Goal: Task Accomplishment & Management: Use online tool/utility

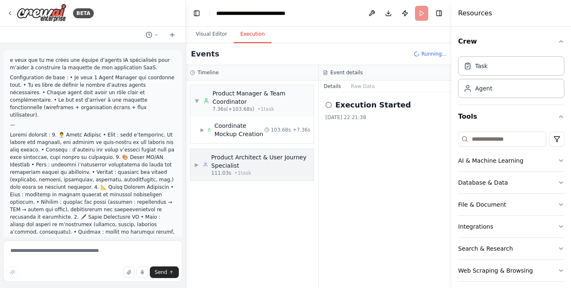
scroll to position [7245, 0]
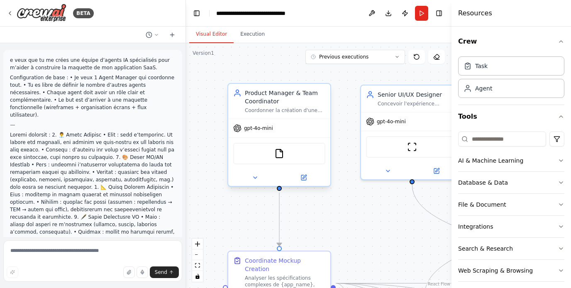
scroll to position [7232, 0]
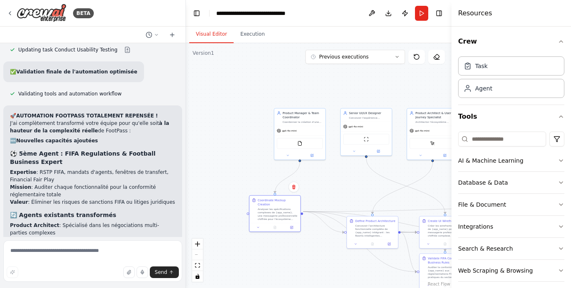
drag, startPoint x: 274, startPoint y: 192, endPoint x: 250, endPoint y: 194, distance: 24.6
click at [250, 194] on div ".deletable-edge-delete-btn { width: 20px; height: 20px; border: 0px solid #ffff…" at bounding box center [318, 165] width 265 height 245
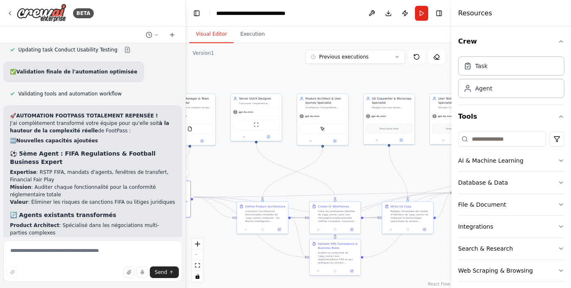
drag, startPoint x: 357, startPoint y: 82, endPoint x: 248, endPoint y: 68, distance: 110.0
click at [248, 68] on div ".deletable-edge-delete-btn { width: 20px; height: 20px; border: 0px solid #ffff…" at bounding box center [318, 165] width 265 height 245
click at [385, 62] on button "Previous executions" at bounding box center [355, 57] width 100 height 14
click at [347, 100] on div "2h 21m ago" at bounding box center [359, 99] width 83 height 7
click at [362, 63] on button "2h 21m ago" at bounding box center [355, 57] width 100 height 14
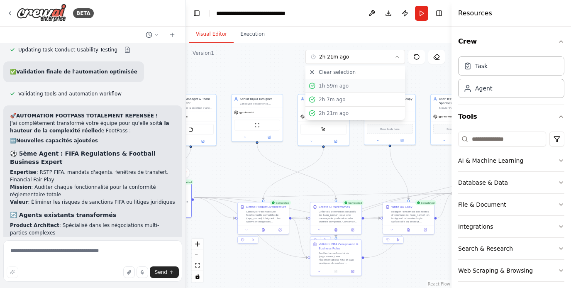
click at [349, 86] on div "1h 59m ago" at bounding box center [359, 86] width 83 height 7
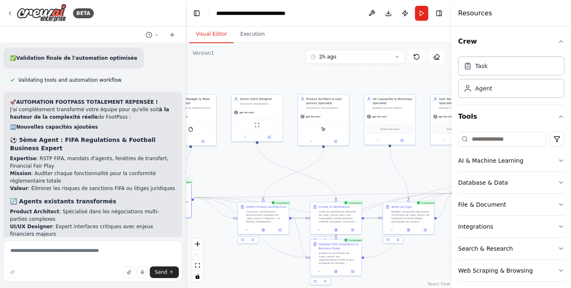
scroll to position [7245, 0]
click at [90, 246] on textarea at bounding box center [92, 260] width 179 height 41
type textarea "**********"
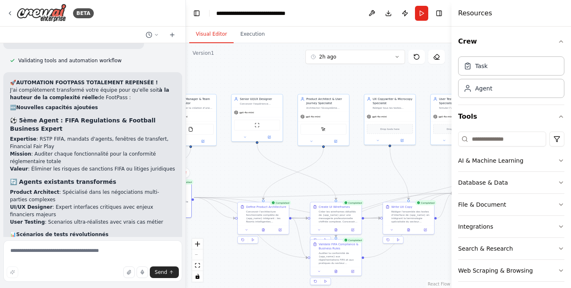
scroll to position [7318, 0]
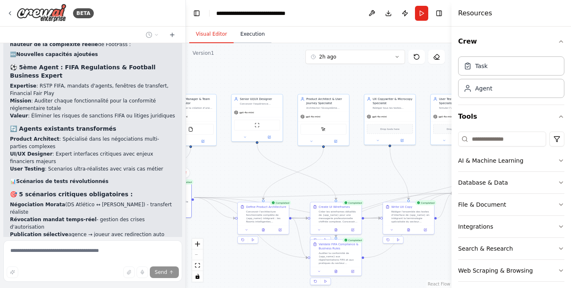
click at [253, 41] on button "Execution" at bounding box center [252, 34] width 38 height 17
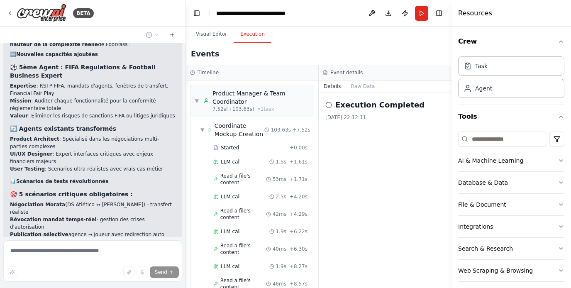
click at [367, 107] on h2 "Execution Completed" at bounding box center [379, 105] width 89 height 12
click at [562, 213] on button "File & Document" at bounding box center [511, 205] width 106 height 22
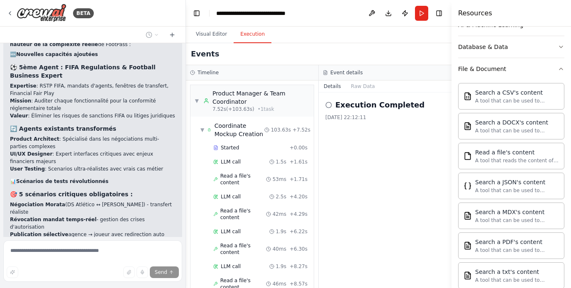
scroll to position [0, 0]
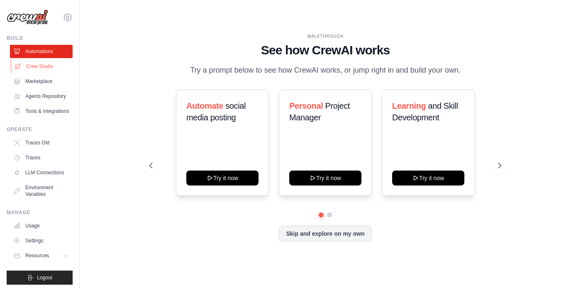
click at [38, 67] on link "Crew Studio" at bounding box center [42, 66] width 63 height 13
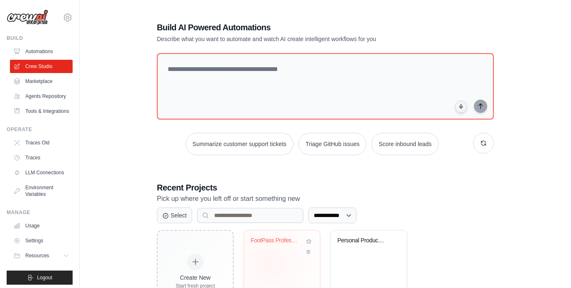
click at [270, 263] on div "FootPass Professional Mockup Team" at bounding box center [282, 263] width 76 height 66
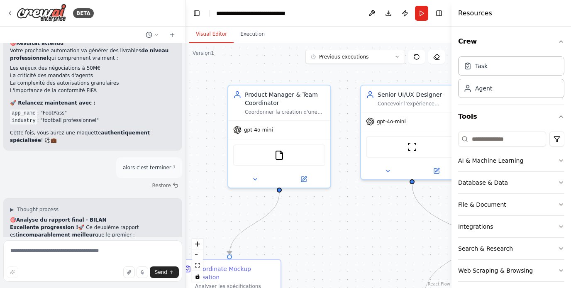
scroll to position [7594, 0]
click at [87, 253] on textarea at bounding box center [92, 260] width 179 height 41
type textarea "**********"
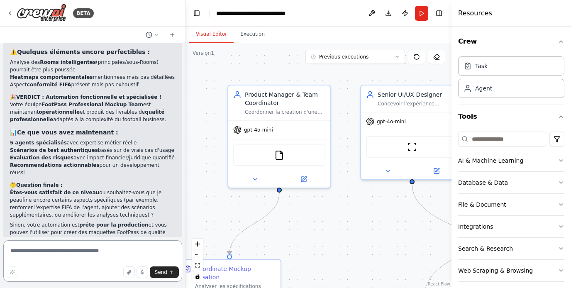
scroll to position [7857, 0]
type textarea "**********"
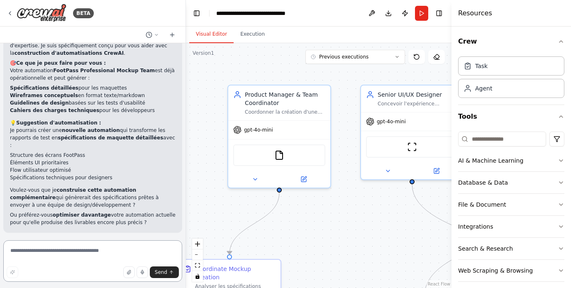
scroll to position [8146, 0]
click at [77, 245] on textarea at bounding box center [92, 260] width 179 height 41
type textarea "***"
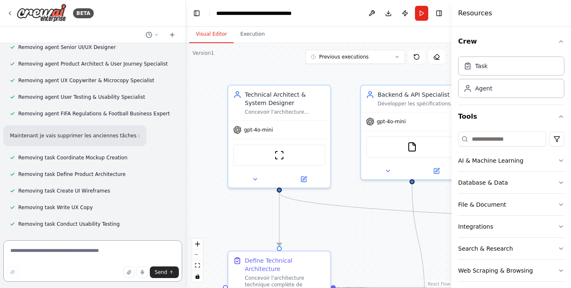
scroll to position [9233, 0]
